Goal: Transaction & Acquisition: Book appointment/travel/reservation

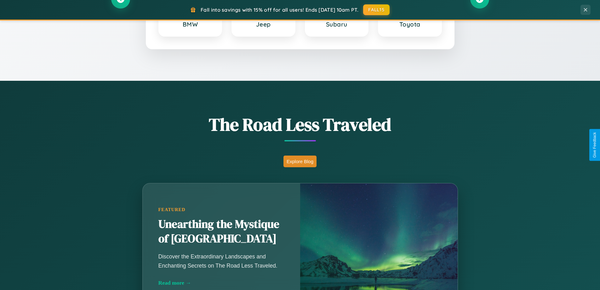
scroll to position [434, 0]
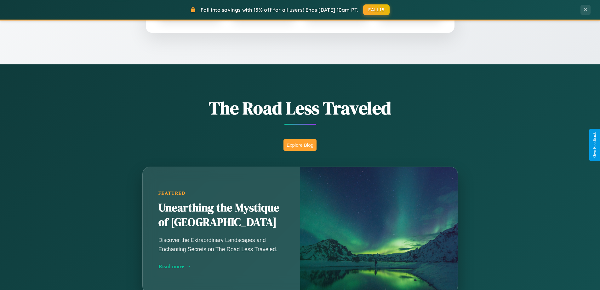
click at [300, 145] on button "Explore Blog" at bounding box center [300, 145] width 33 height 12
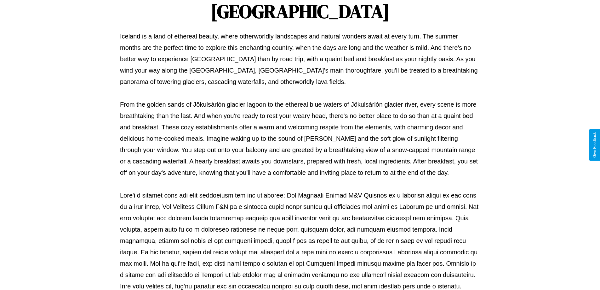
scroll to position [204, 0]
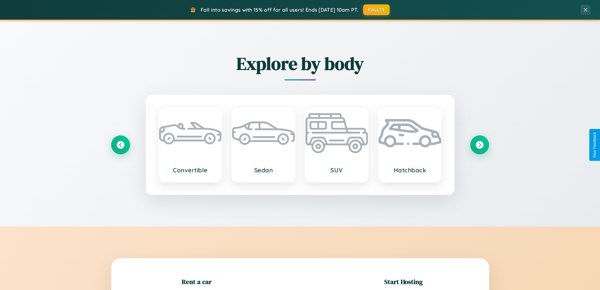
scroll to position [136, 0]
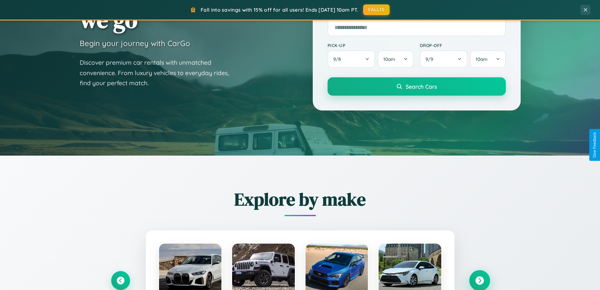
click at [480, 280] on icon at bounding box center [480, 280] width 9 height 9
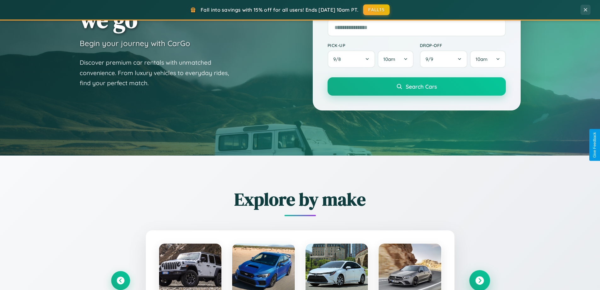
click at [480, 280] on icon at bounding box center [480, 280] width 9 height 9
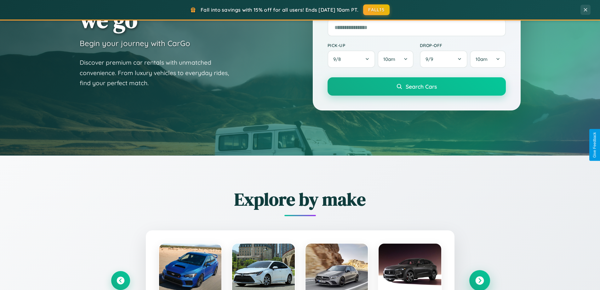
click at [480, 280] on icon at bounding box center [480, 280] width 9 height 9
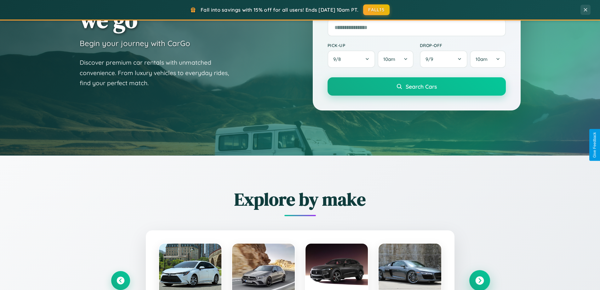
click at [480, 280] on icon at bounding box center [480, 280] width 9 height 9
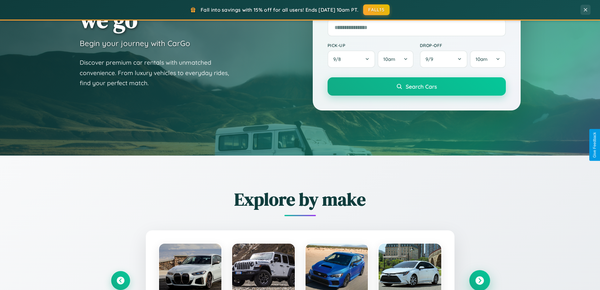
click at [480, 280] on icon at bounding box center [480, 280] width 9 height 9
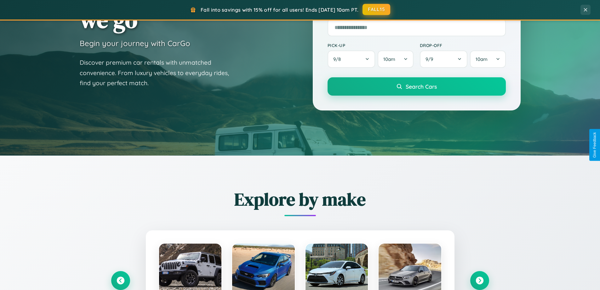
click at [377, 9] on button "FALL15" at bounding box center [377, 9] width 28 height 11
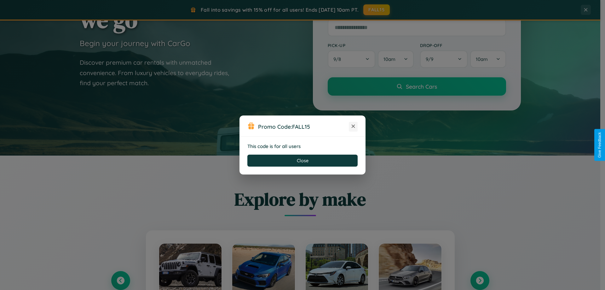
click at [353, 126] on icon at bounding box center [353, 126] width 6 height 6
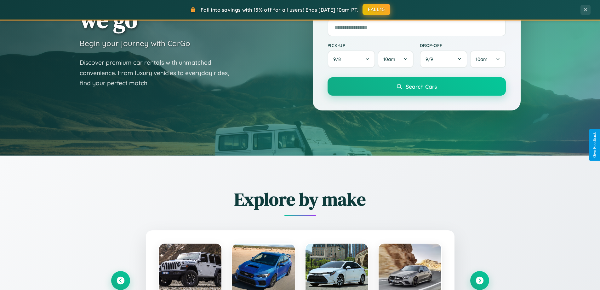
click at [377, 10] on button "FALL15" at bounding box center [377, 9] width 28 height 11
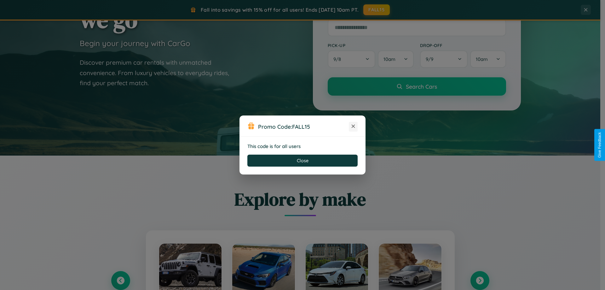
click at [353, 126] on icon at bounding box center [353, 126] width 6 height 6
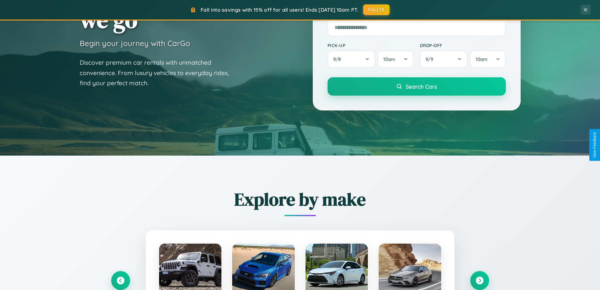
scroll to position [1013, 0]
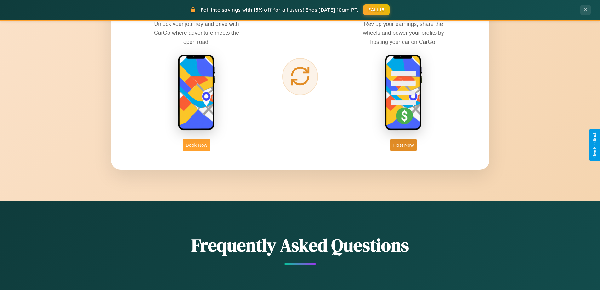
click at [197, 145] on button "Book Now" at bounding box center [197, 145] width 28 height 12
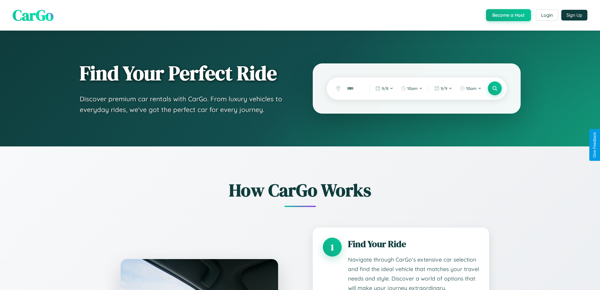
scroll to position [919, 0]
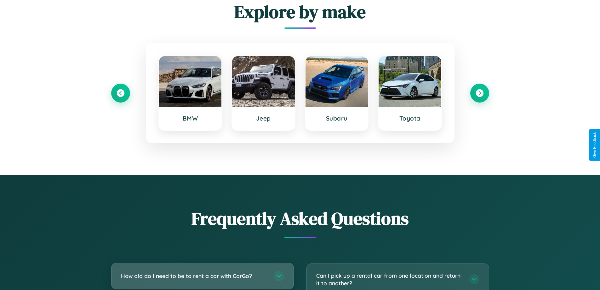
click at [202, 275] on h3 "How old do I need to be to rent a car with CarGo?" at bounding box center [194, 276] width 147 height 8
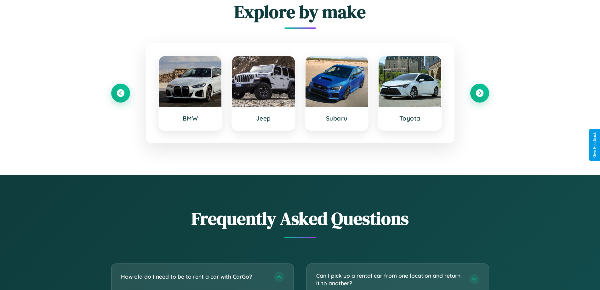
scroll to position [0, 0]
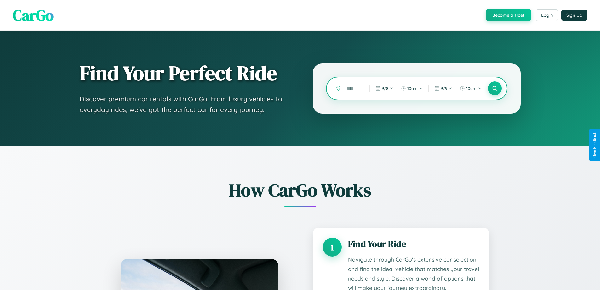
click at [354, 88] on input "text" at bounding box center [354, 88] width 20 height 11
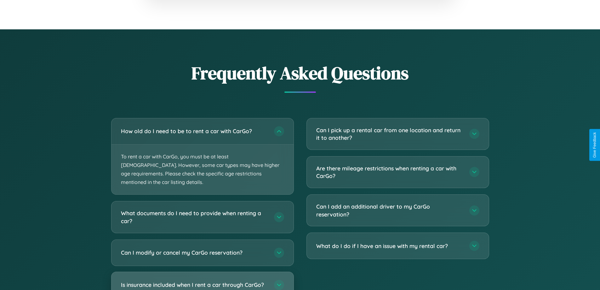
click at [202, 281] on h3 "Is insurance included when I rent a car through CarGo?" at bounding box center [194, 285] width 147 height 8
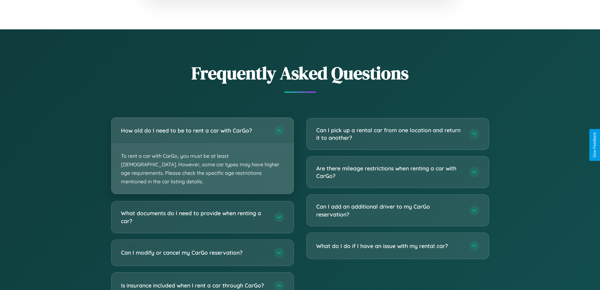
click at [202, 152] on p "To rent a car with CarGo, you must be at least [DEMOGRAPHIC_DATA]. However, som…" at bounding box center [203, 169] width 182 height 50
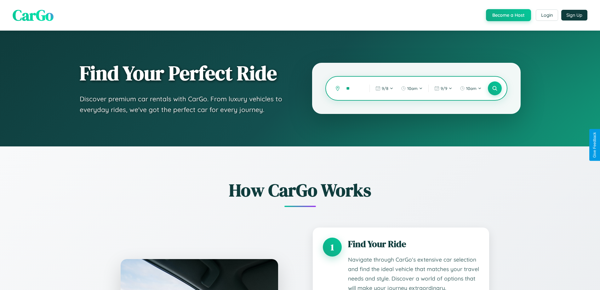
type input "*"
type input "*****"
click at [495, 88] on icon at bounding box center [495, 88] width 6 height 6
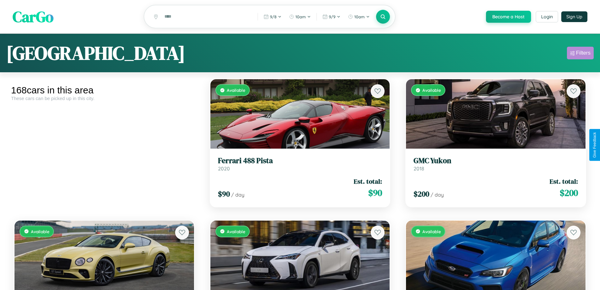
click at [581, 54] on div "Filters" at bounding box center [584, 53] width 14 height 6
